Goal: Information Seeking & Learning: Compare options

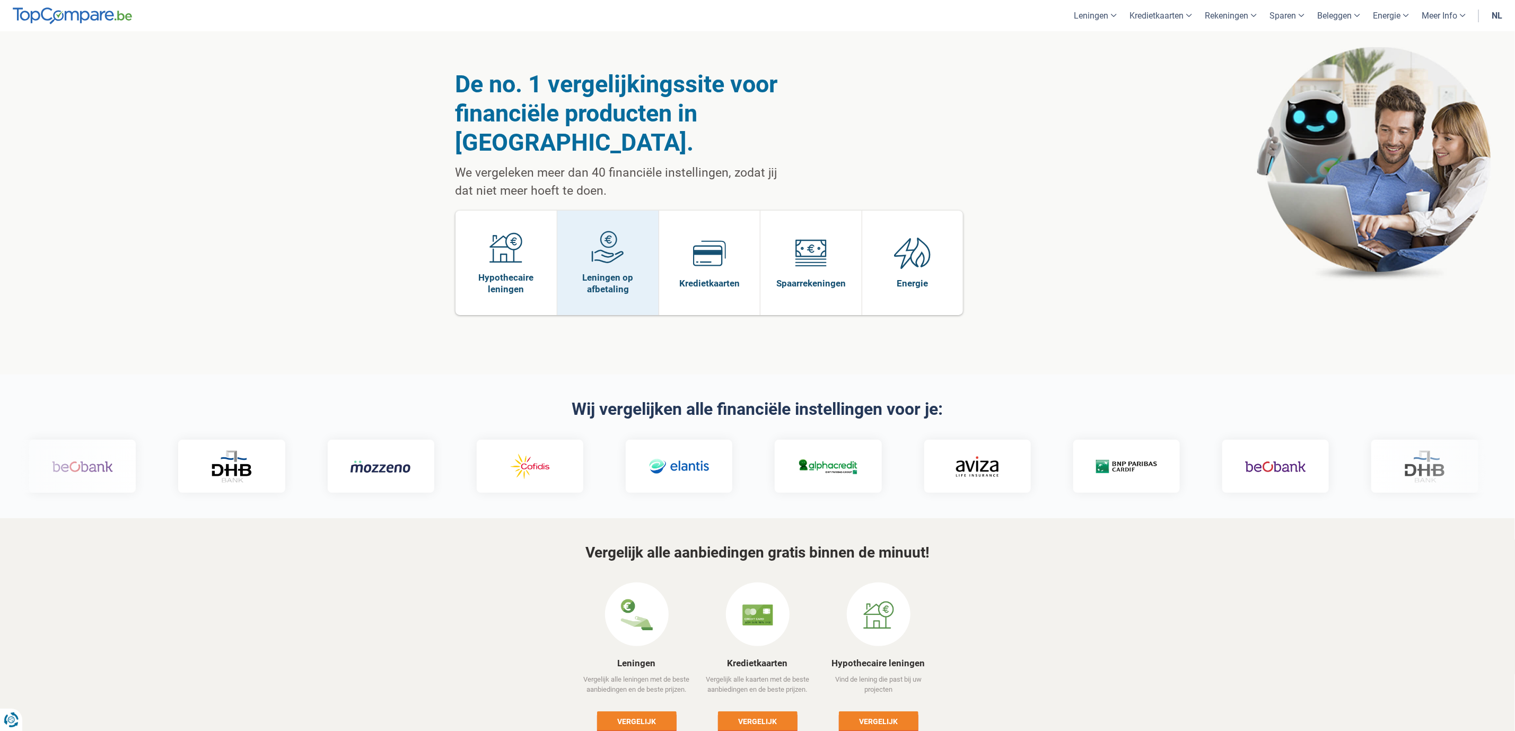
click at [610, 289] on span "Leningen op afbetaling" at bounding box center [608, 283] width 91 height 23
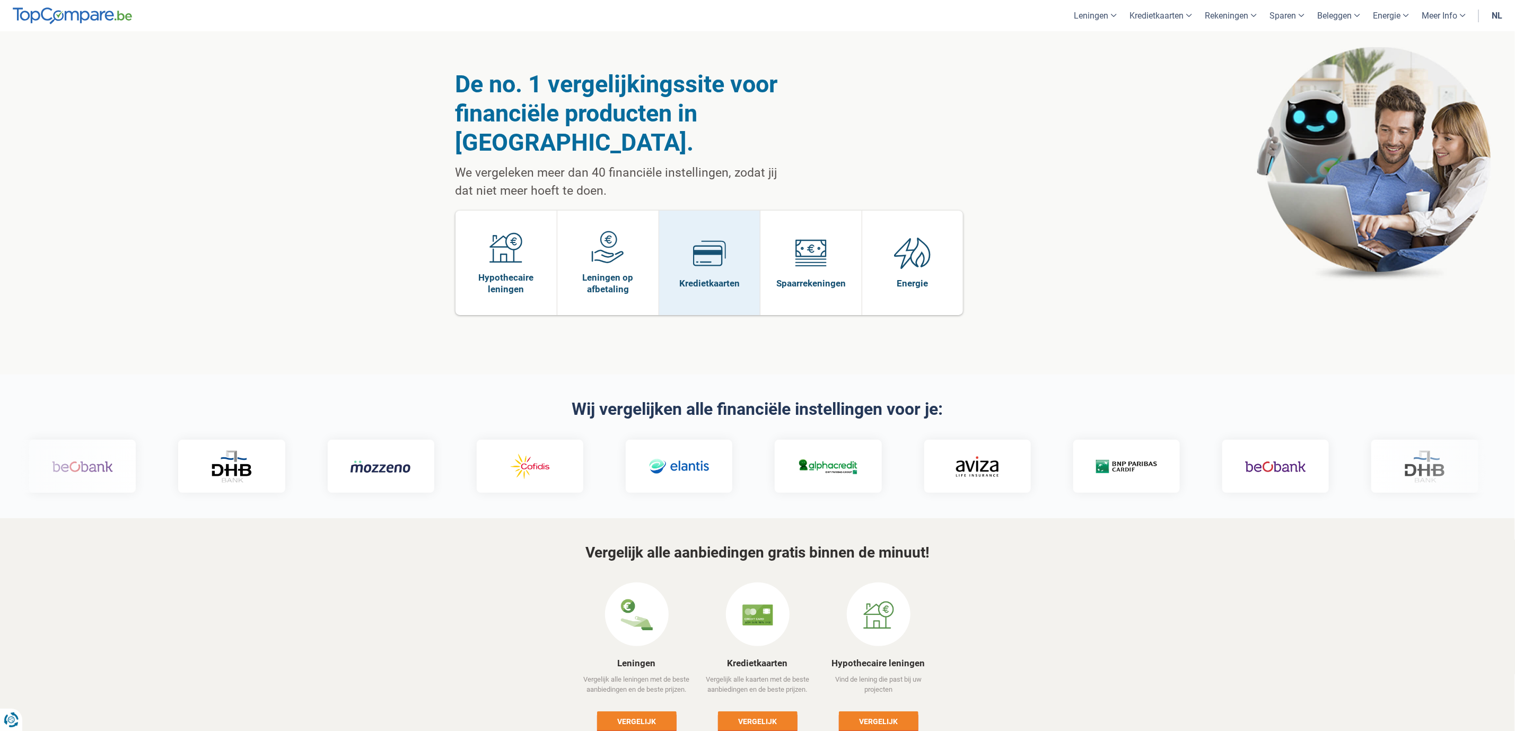
click at [708, 293] on link "Kredietkaarten" at bounding box center [709, 263] width 101 height 104
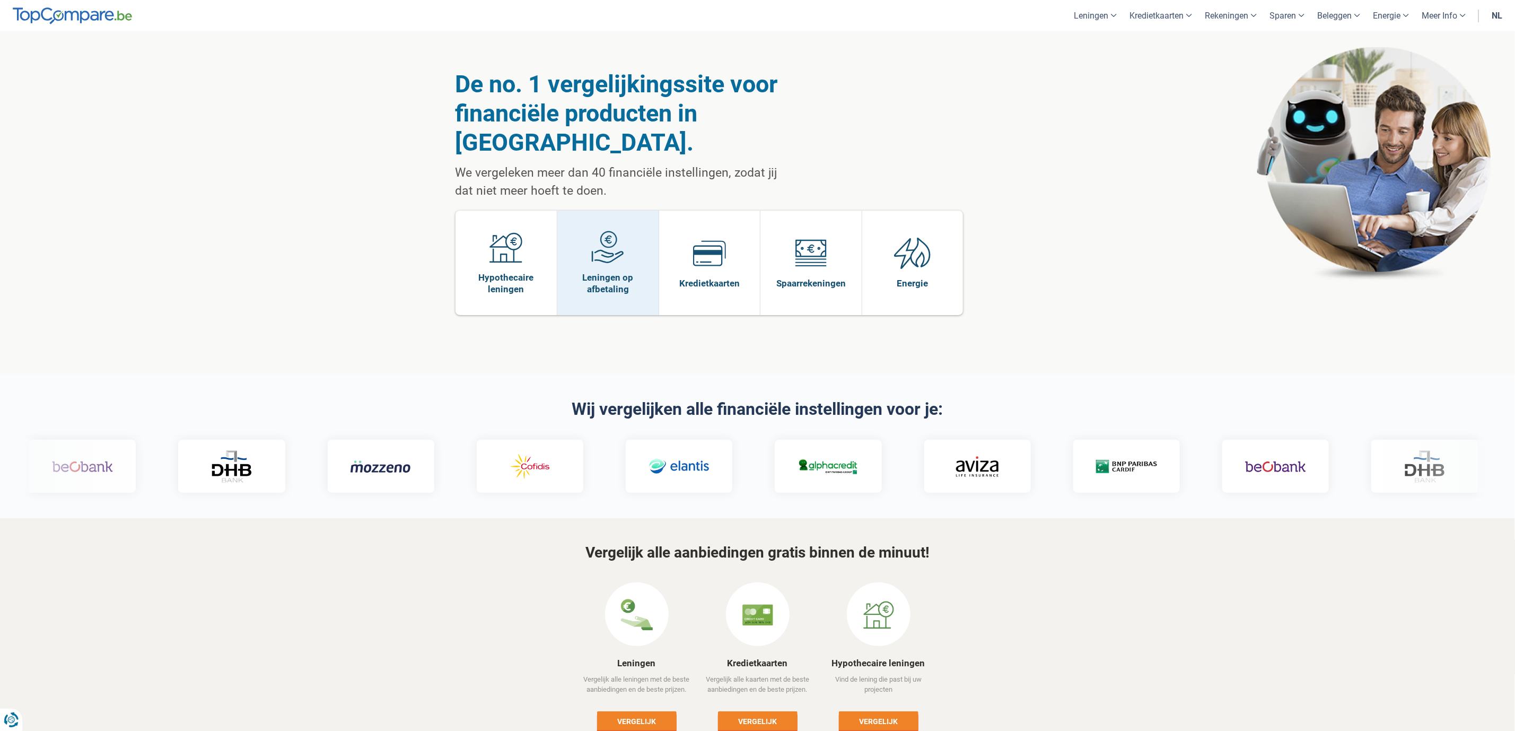
click at [600, 284] on span "Leningen op afbetaling" at bounding box center [608, 283] width 91 height 23
click at [634, 280] on span "Leningen op afbetaling" at bounding box center [608, 283] width 91 height 23
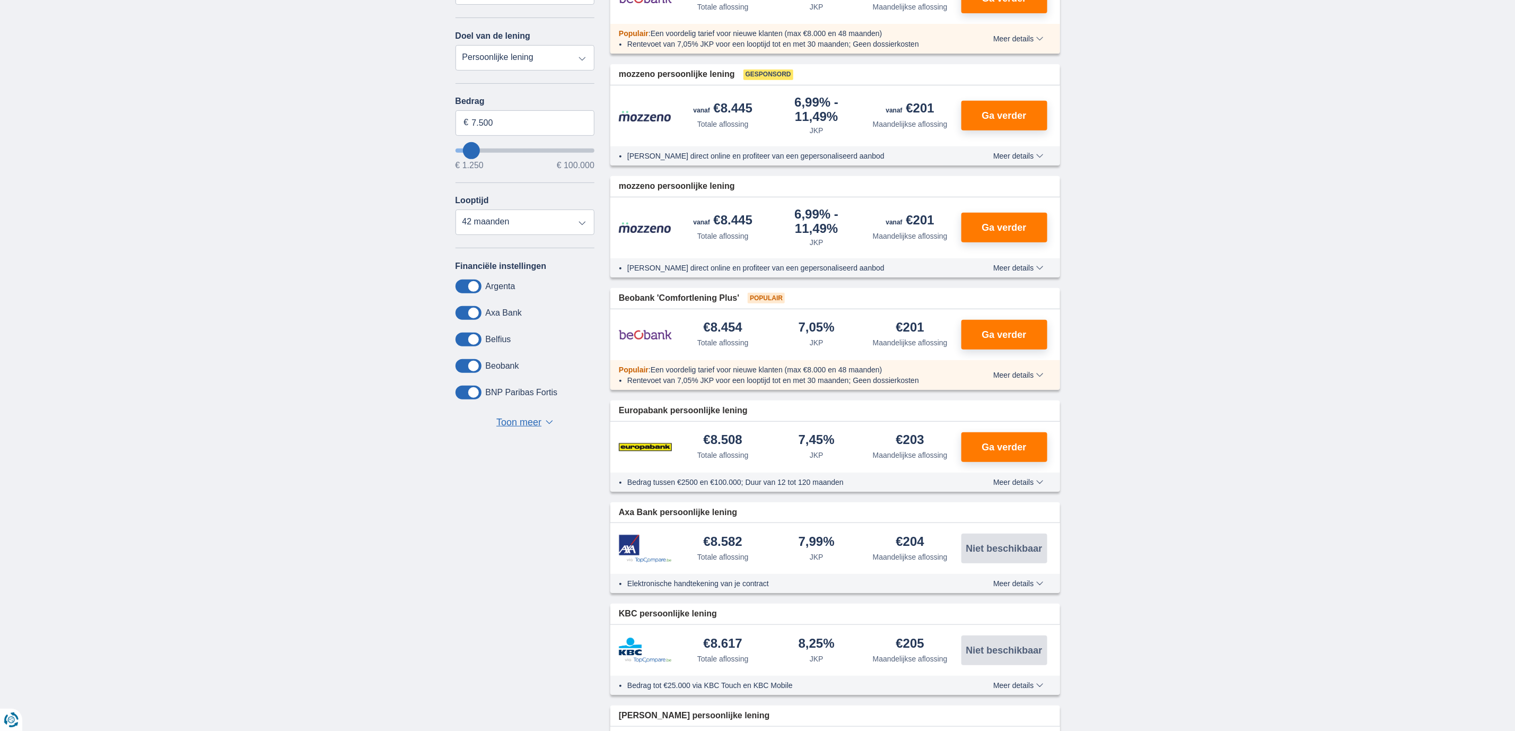
scroll to position [304, 0]
click at [998, 333] on span "Ga verder" at bounding box center [1004, 333] width 45 height 10
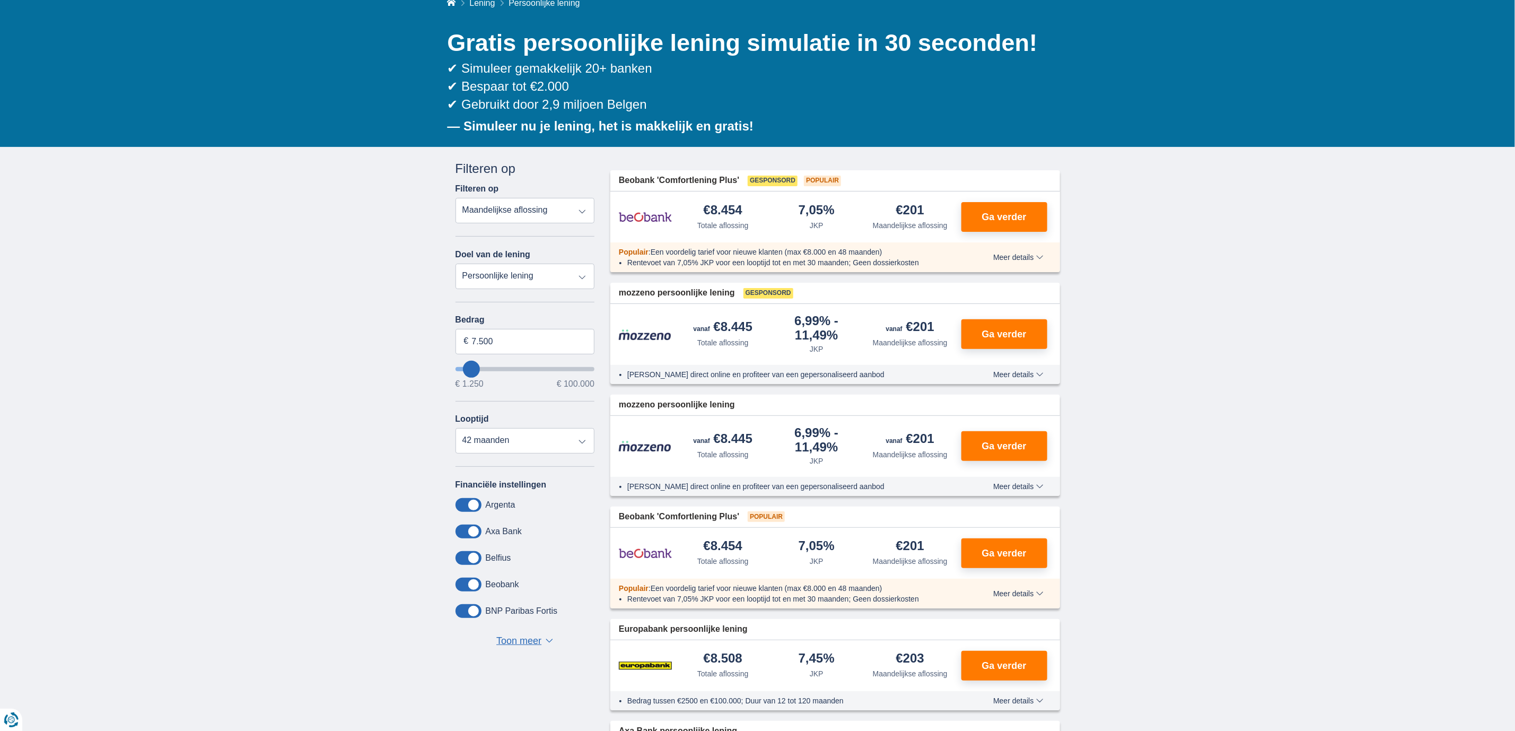
scroll to position [133, 0]
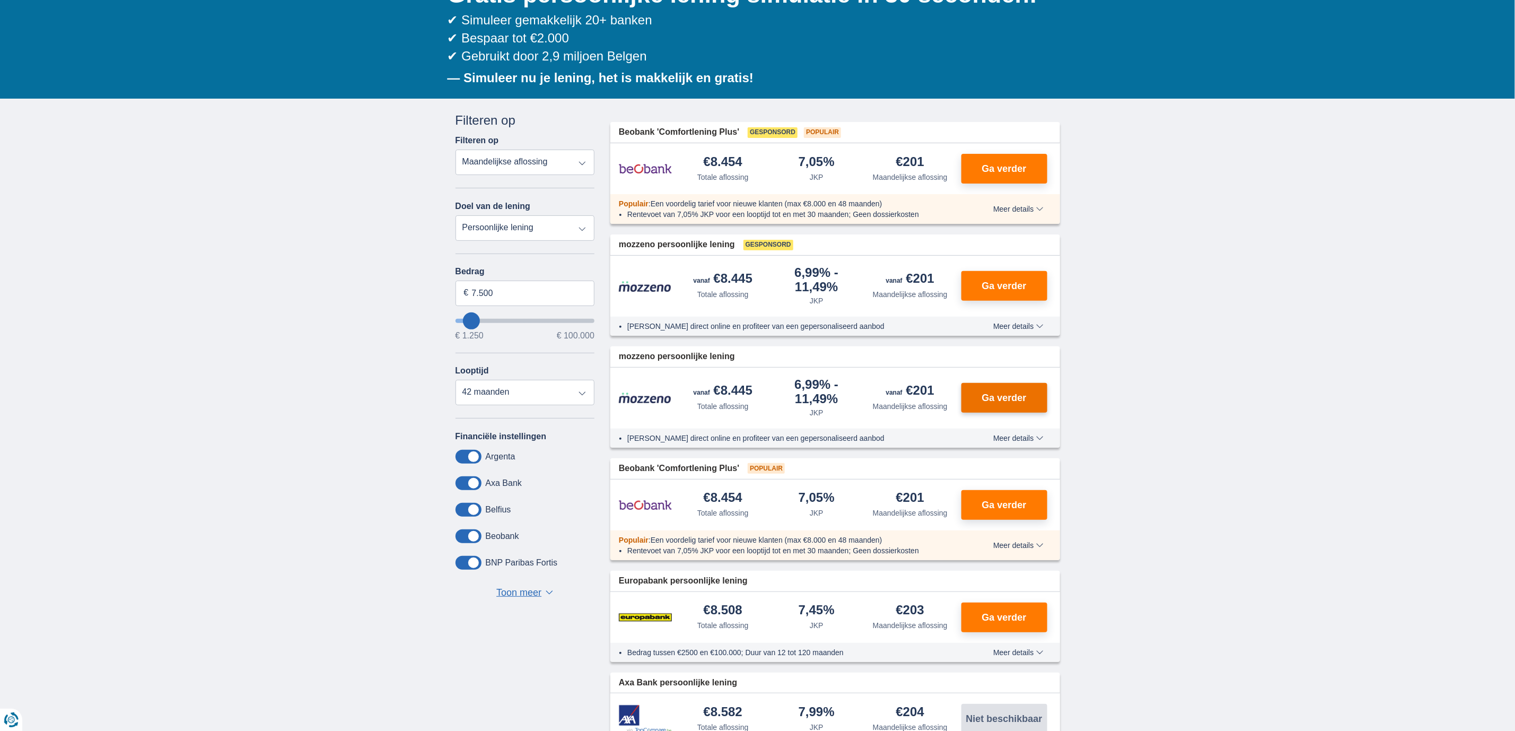
click at [988, 395] on span "Ga verder" at bounding box center [1004, 398] width 45 height 10
